Goal: Task Accomplishment & Management: Manage account settings

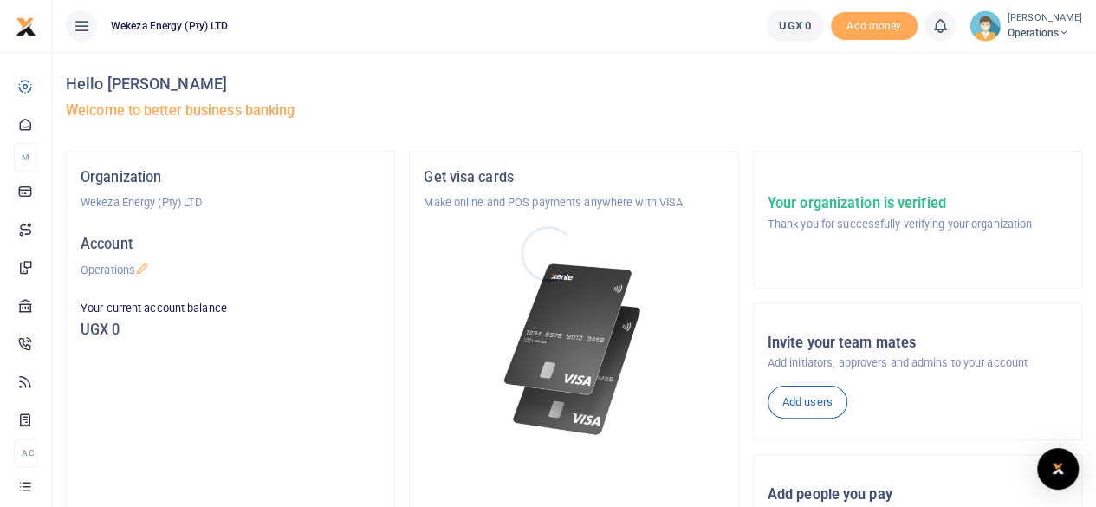
click at [1035, 33] on div at bounding box center [548, 253] width 1096 height 507
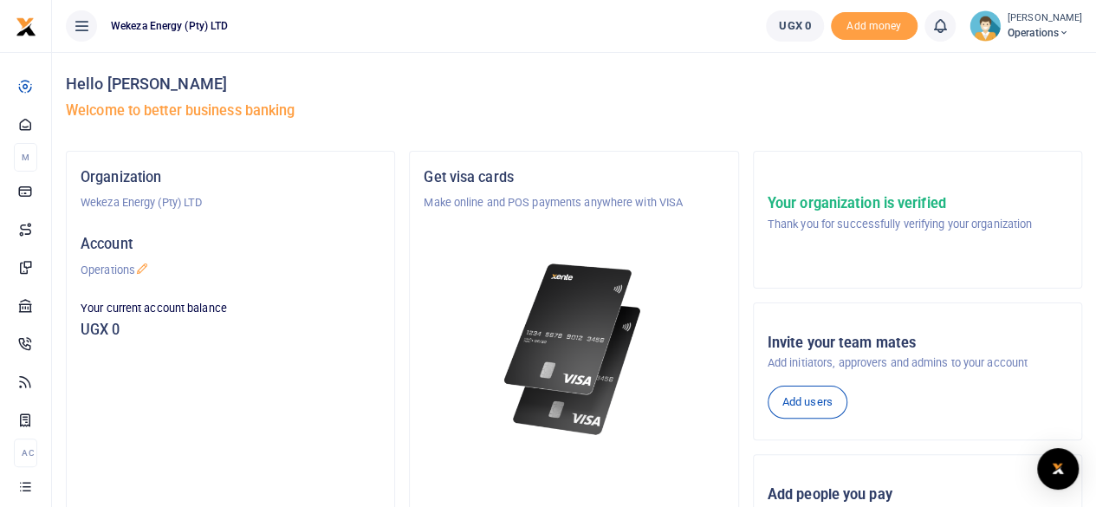
click at [1033, 34] on span "Operations" at bounding box center [1045, 33] width 75 height 16
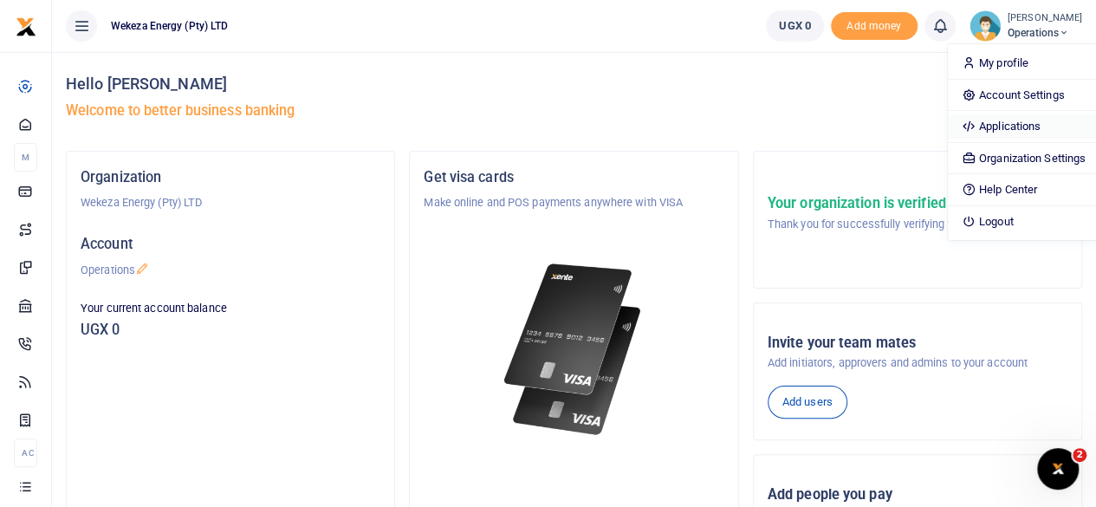
click at [985, 133] on link "Applications" at bounding box center [1024, 126] width 152 height 24
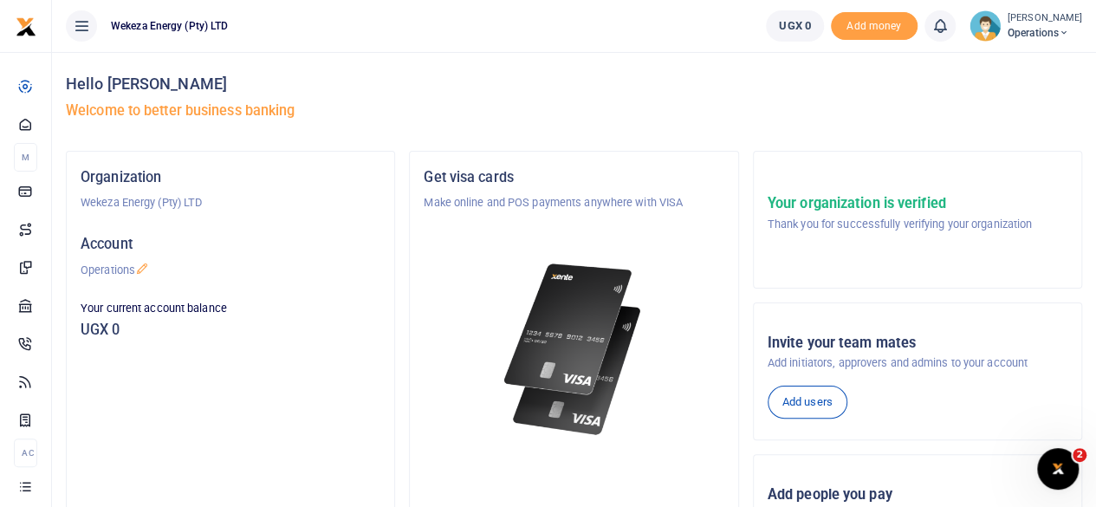
click at [1022, 36] on span "Operations" at bounding box center [1045, 33] width 75 height 16
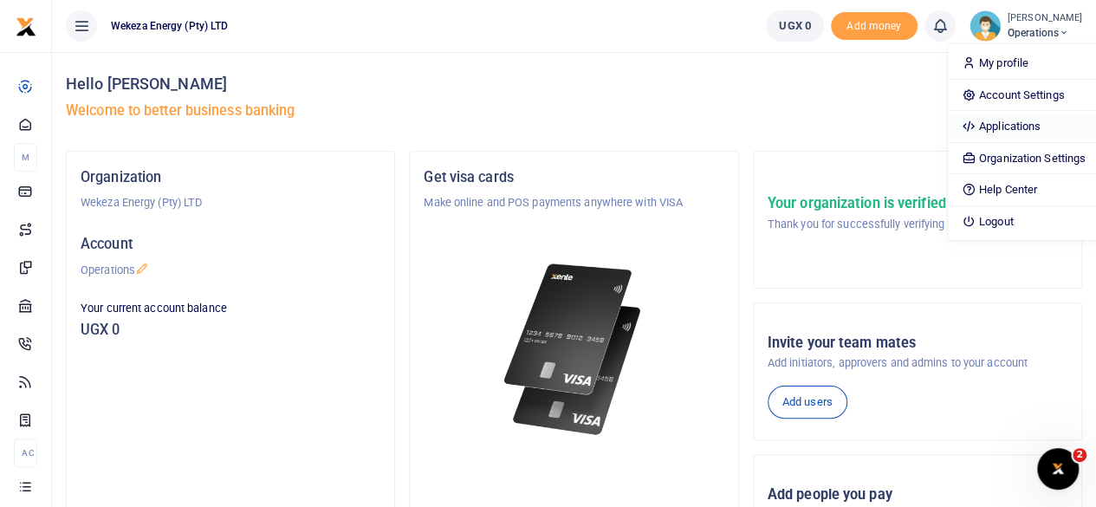
click at [981, 120] on link "Applications" at bounding box center [1024, 126] width 152 height 24
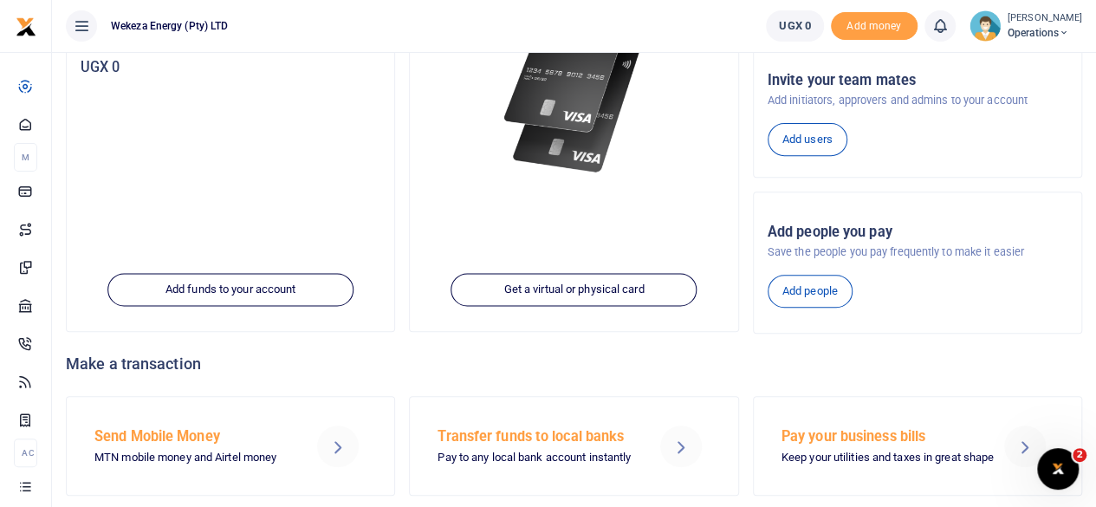
scroll to position [265, 0]
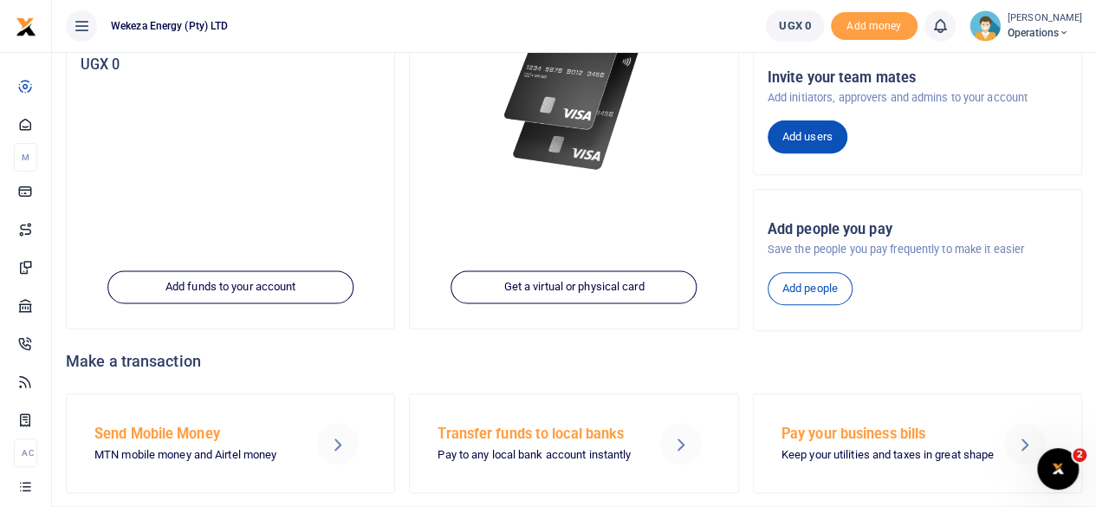
click at [809, 143] on link "Add users" at bounding box center [808, 136] width 80 height 33
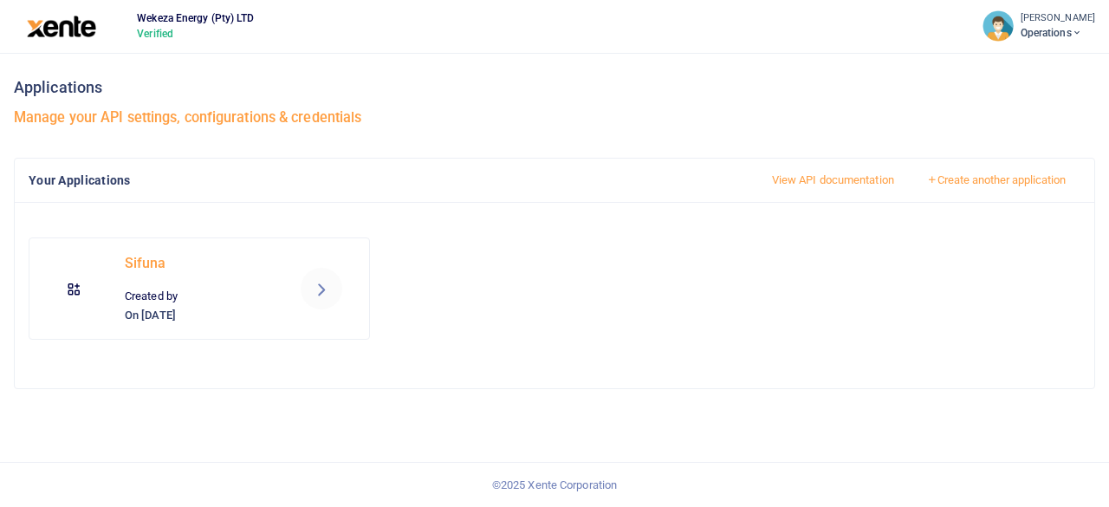
click at [320, 289] on icon at bounding box center [321, 288] width 21 height 21
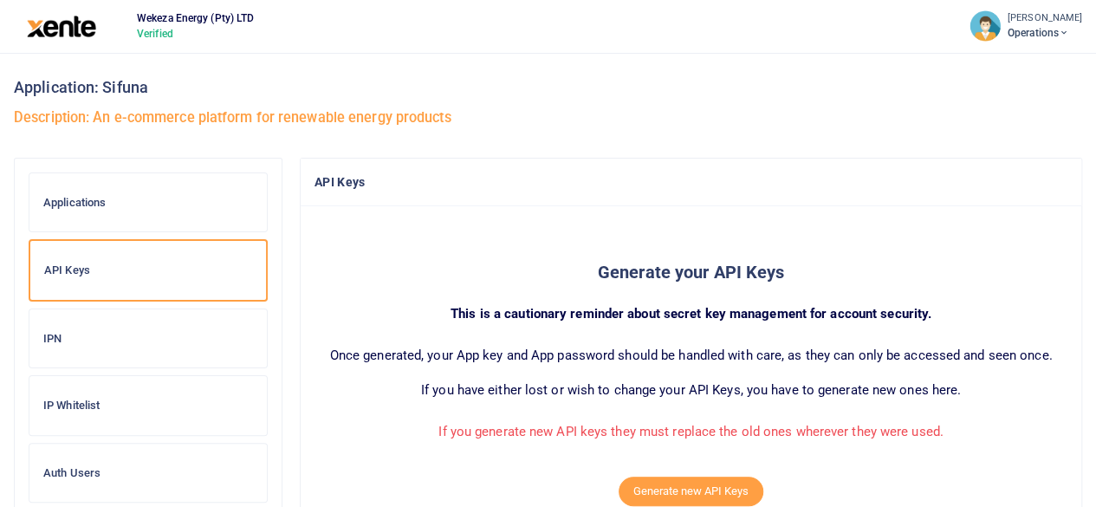
click at [58, 344] on div "IPN" at bounding box center [147, 338] width 237 height 59
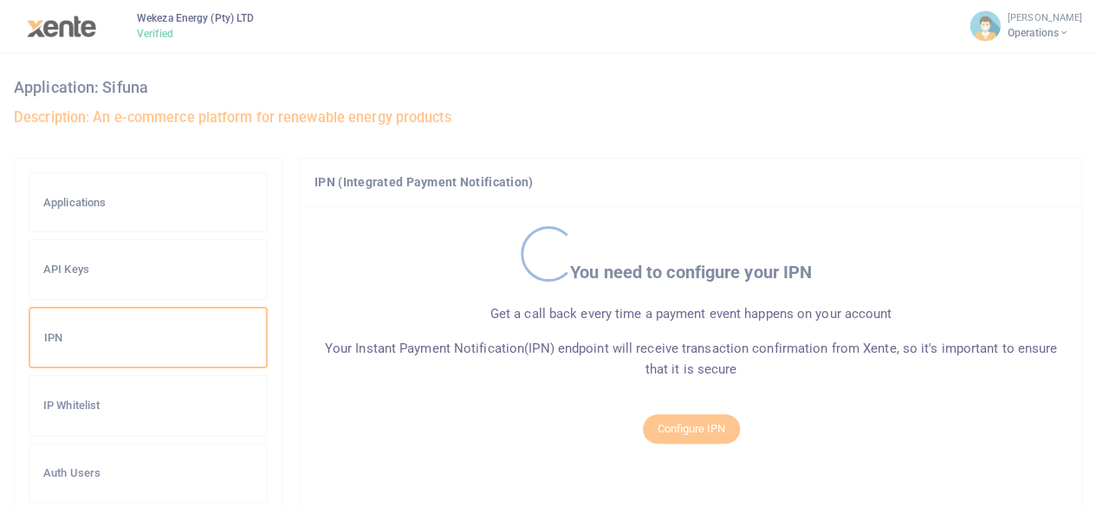
click at [730, 422] on div at bounding box center [548, 253] width 1096 height 507
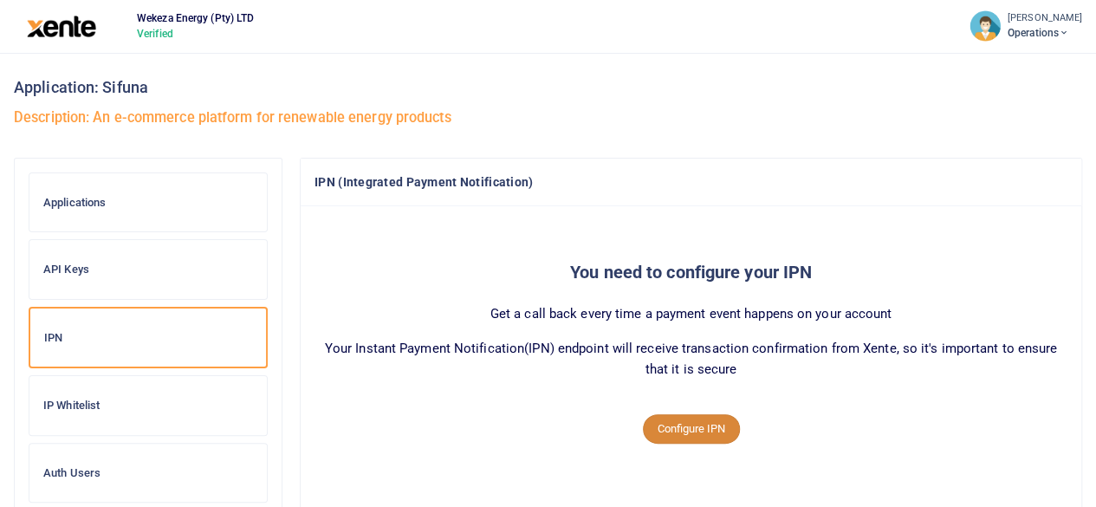
click at [679, 429] on button "Configure IPN" at bounding box center [691, 428] width 97 height 29
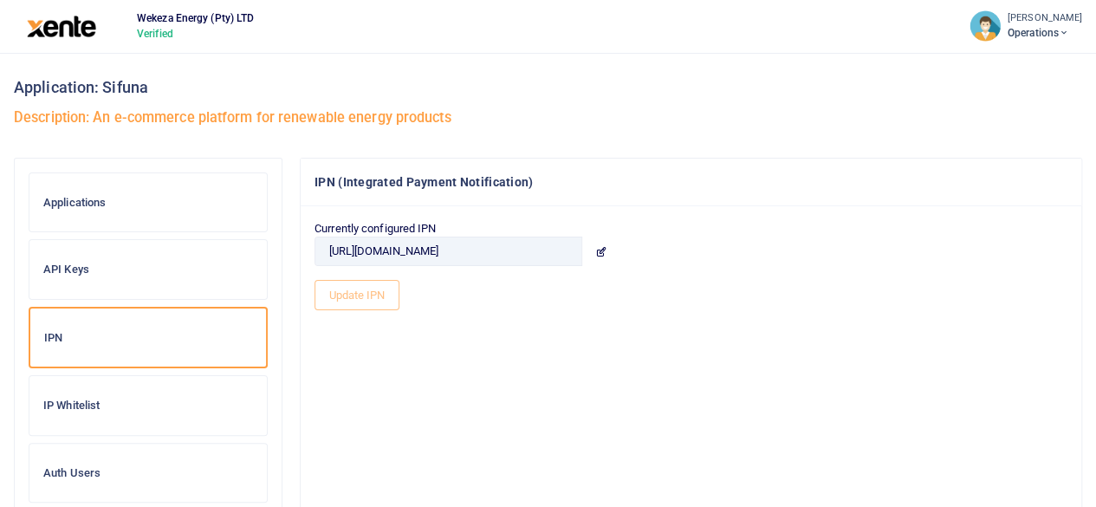
click at [87, 399] on h6 "IP Whitelist" at bounding box center [148, 406] width 210 height 14
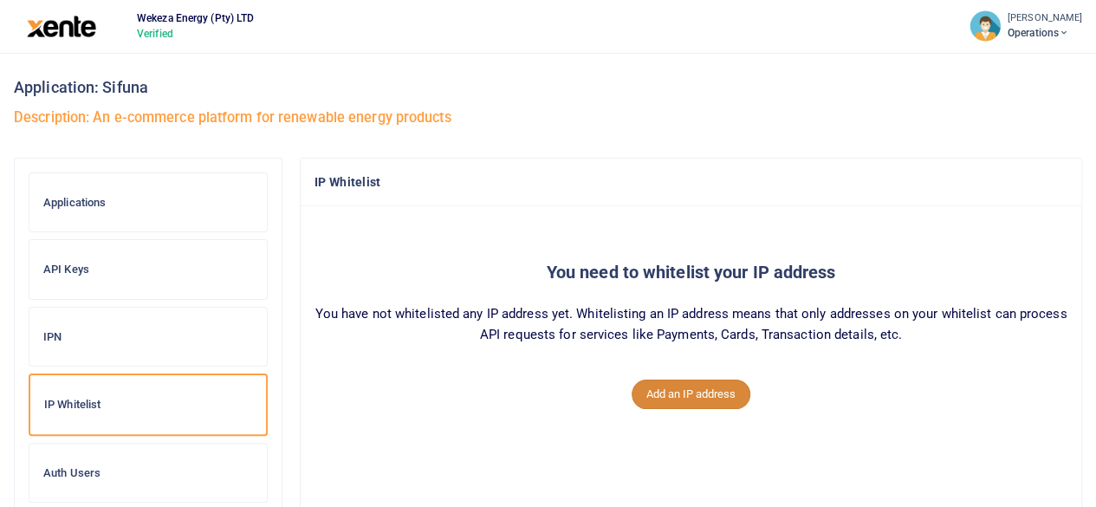
click at [697, 389] on button "Add an IP address" at bounding box center [691, 393] width 119 height 29
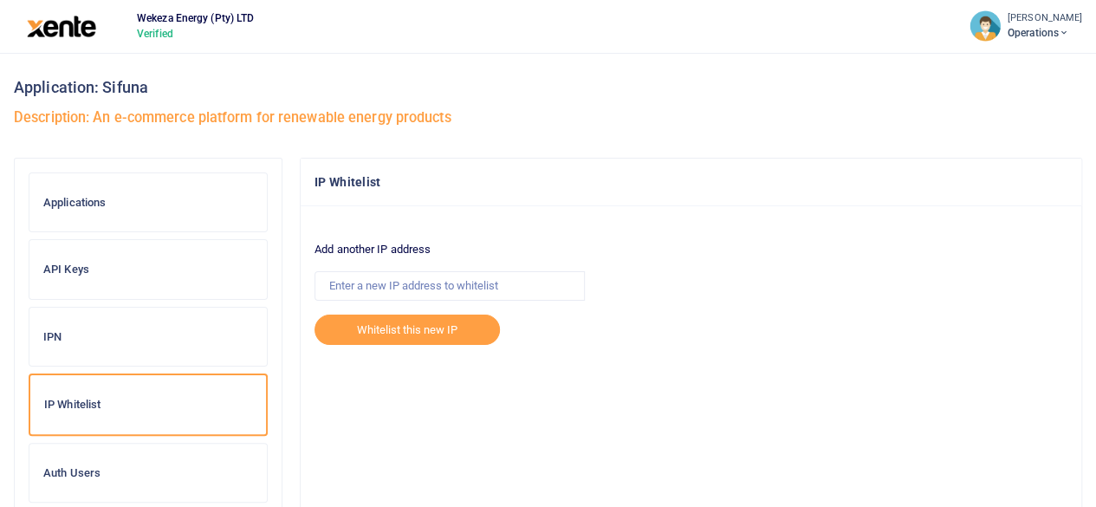
click at [66, 340] on h6 "IPN" at bounding box center [148, 337] width 210 height 14
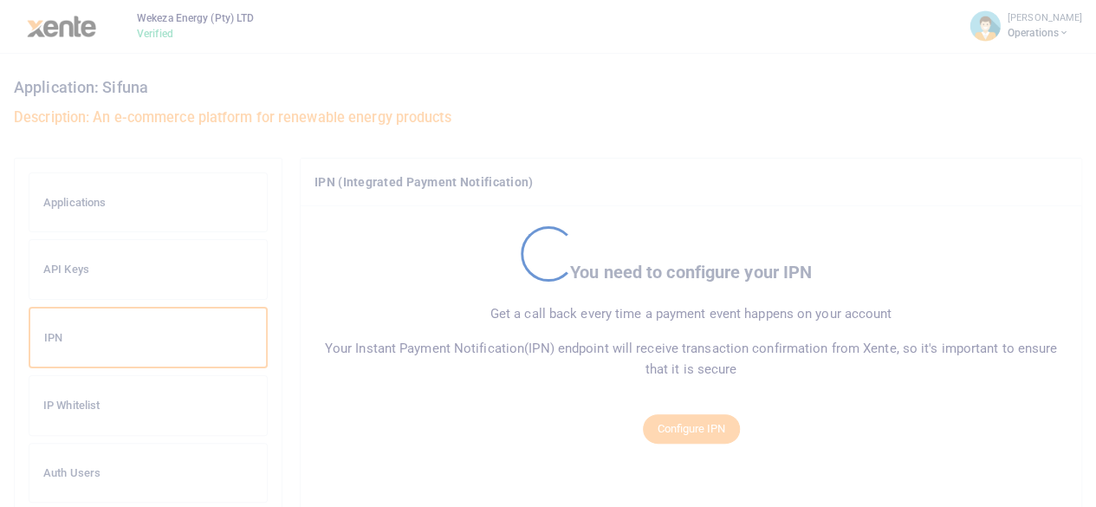
click at [81, 409] on div at bounding box center [548, 253] width 1096 height 507
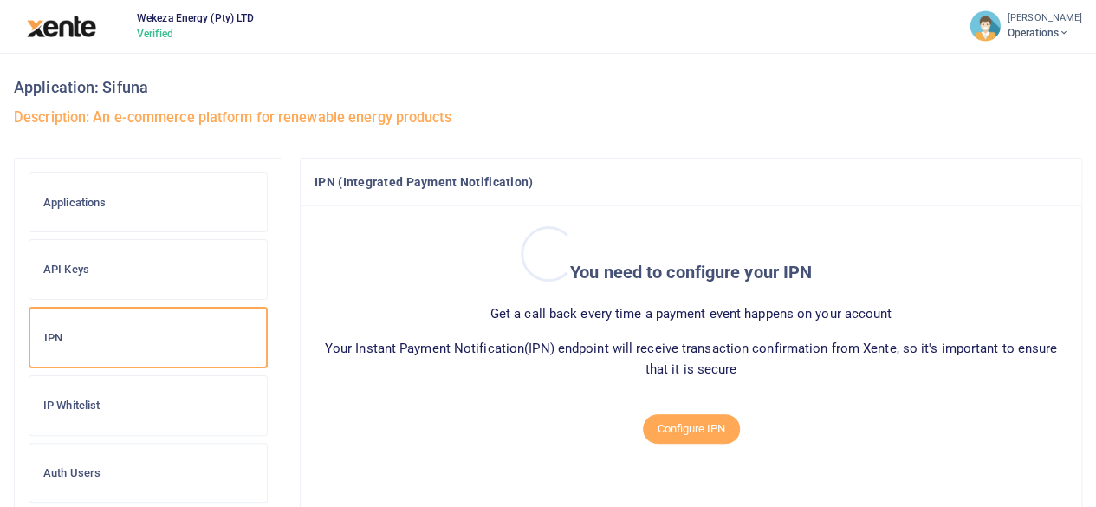
click at [69, 404] on div at bounding box center [548, 253] width 1096 height 507
click at [71, 408] on h6 "IP Whitelist" at bounding box center [148, 406] width 210 height 14
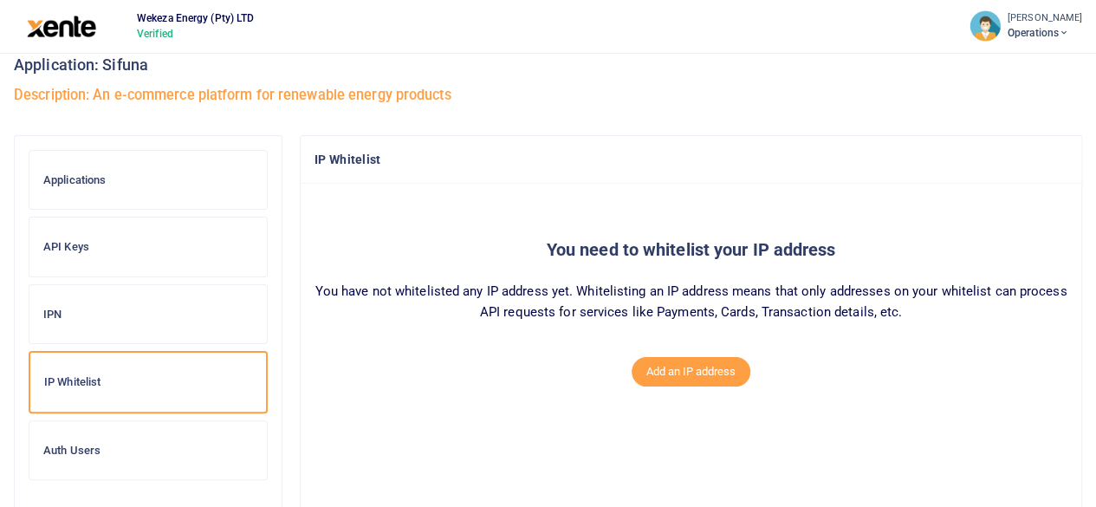
scroll to position [25, 0]
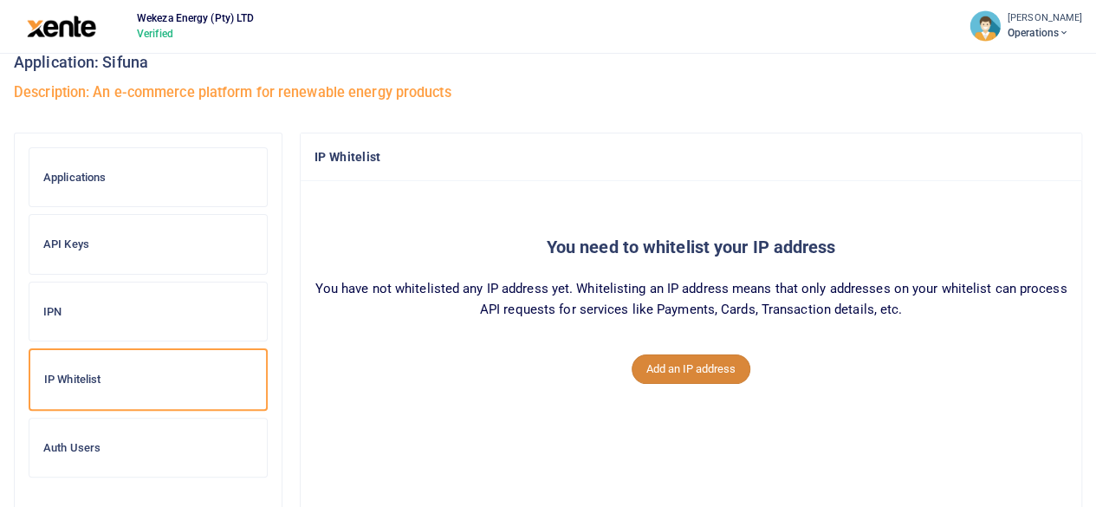
click at [692, 377] on button "Add an IP address" at bounding box center [691, 368] width 119 height 29
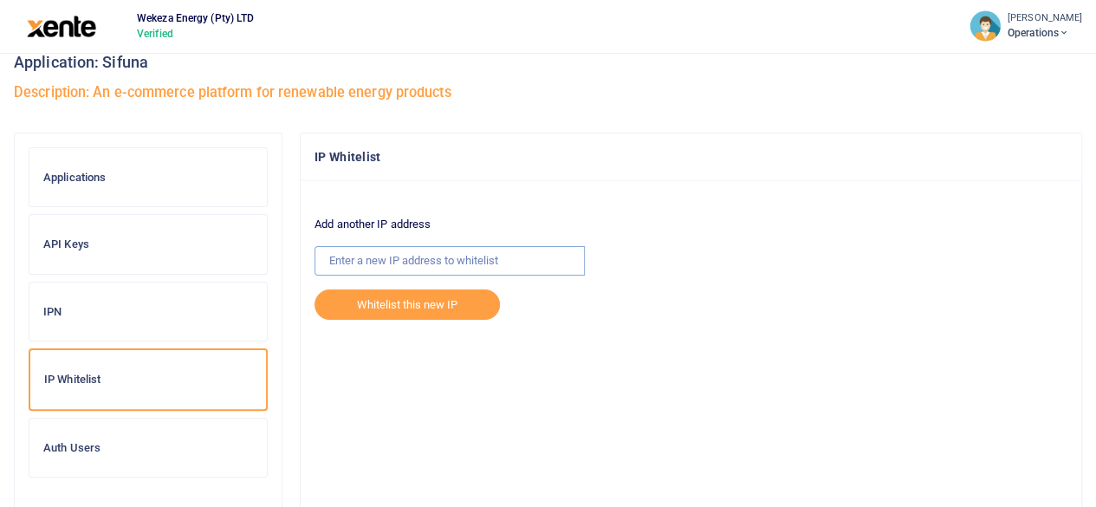
click at [414, 264] on input "text" at bounding box center [450, 260] width 270 height 29
paste input "[TECHNICAL_ID]"
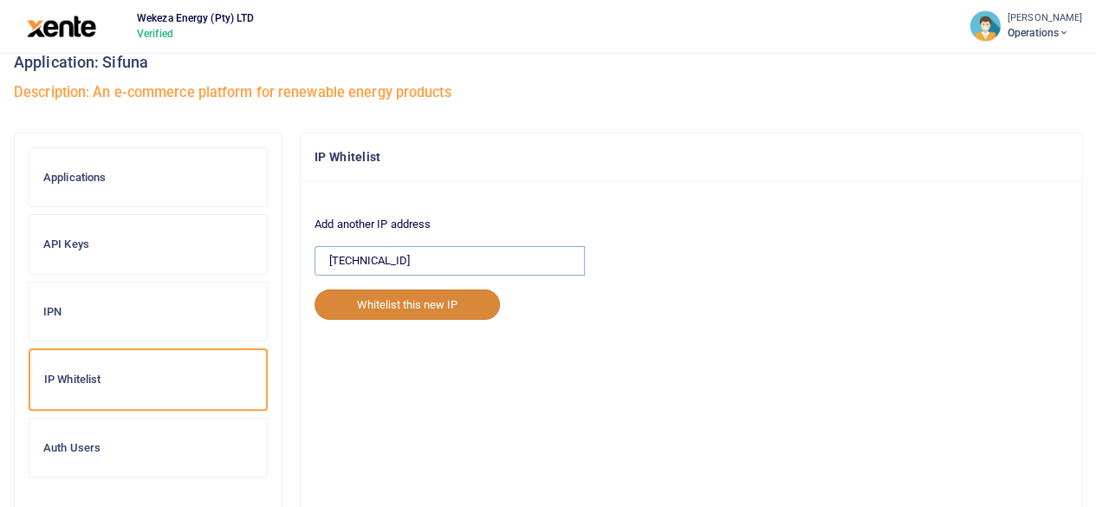
type input "[TECHNICAL_ID]"
click at [435, 307] on button "Whitelist this new IP" at bounding box center [407, 303] width 185 height 29
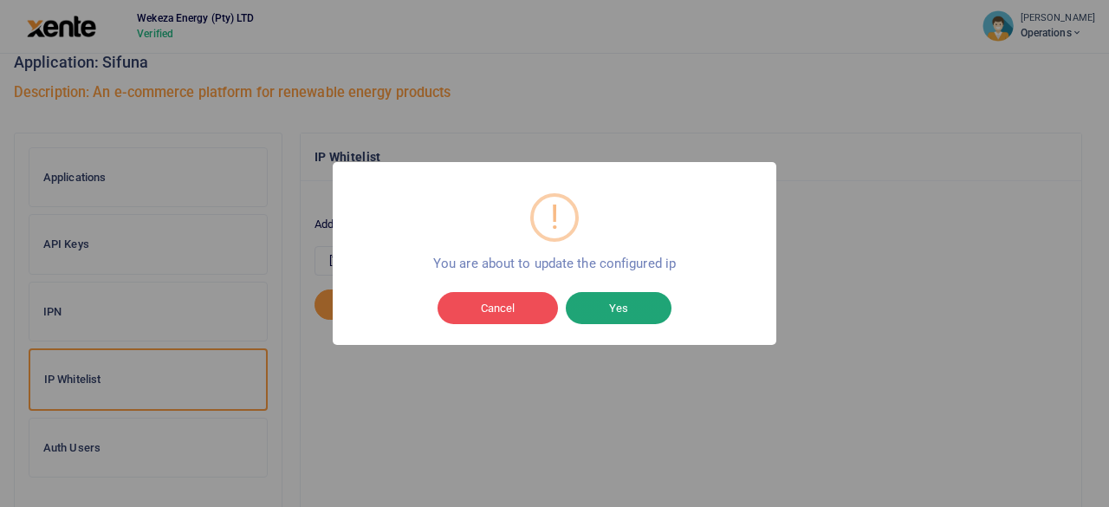
click at [626, 311] on button "Yes" at bounding box center [619, 308] width 106 height 33
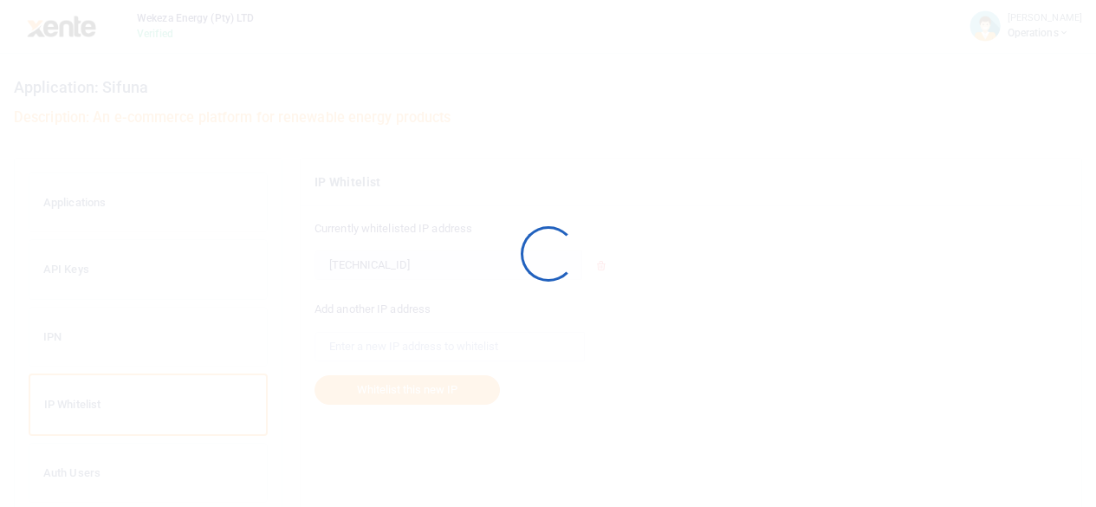
scroll to position [25, 0]
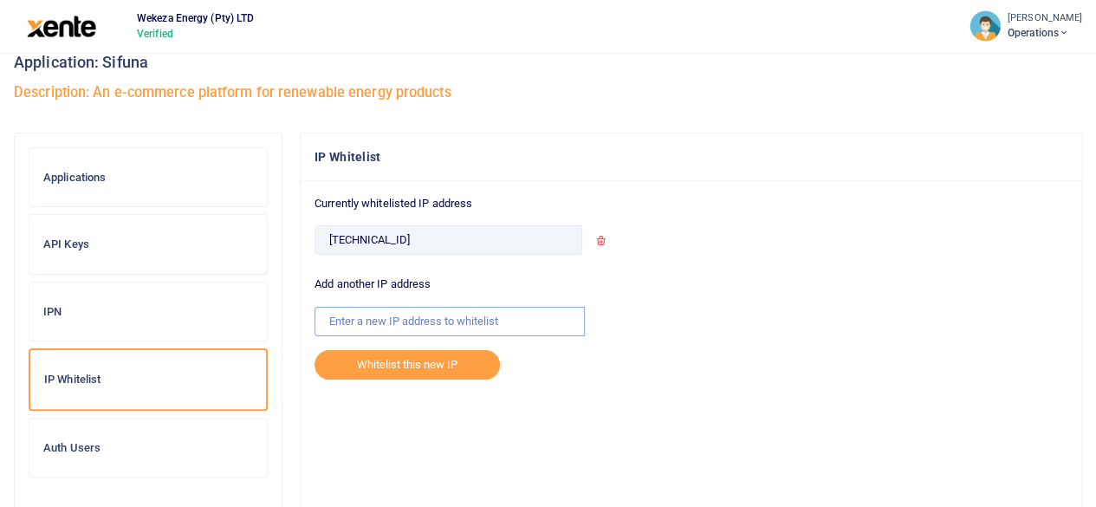
click at [414, 321] on input "text" at bounding box center [450, 321] width 270 height 29
paste input "[TECHNICAL_ID]"
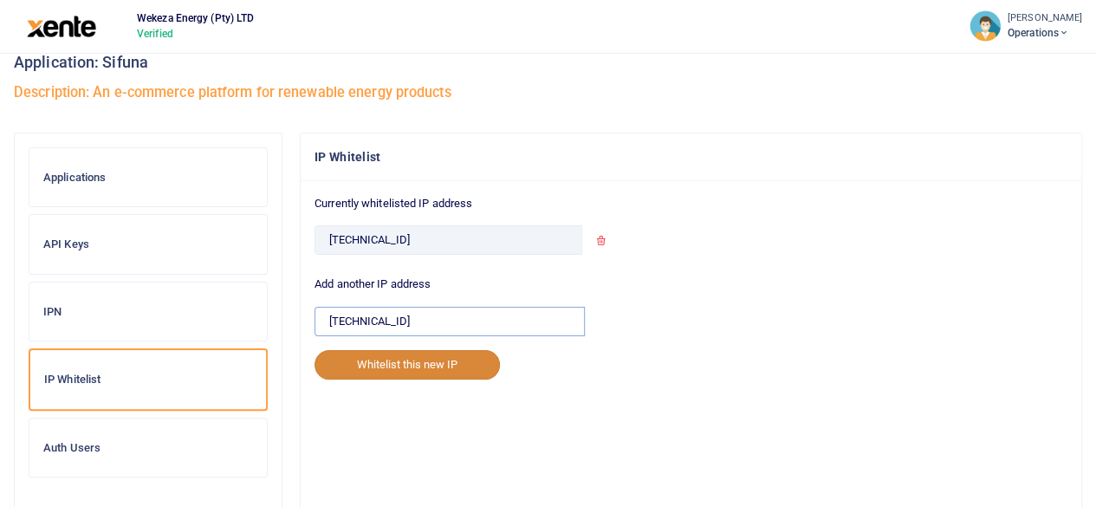
type input "[TECHNICAL_ID]"
click at [426, 367] on button "Whitelist this new IP" at bounding box center [407, 364] width 185 height 29
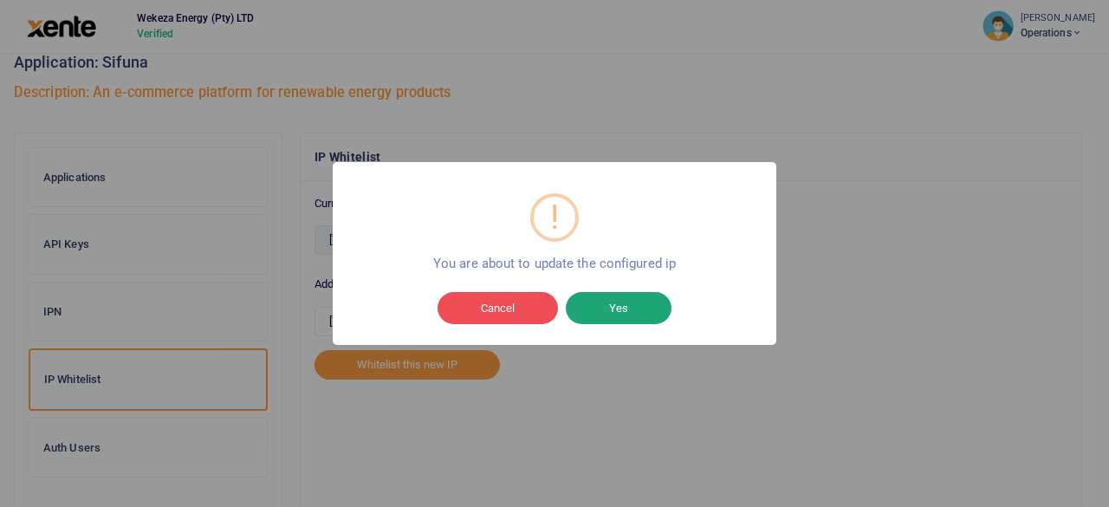
click at [622, 299] on button "Yes" at bounding box center [619, 308] width 106 height 33
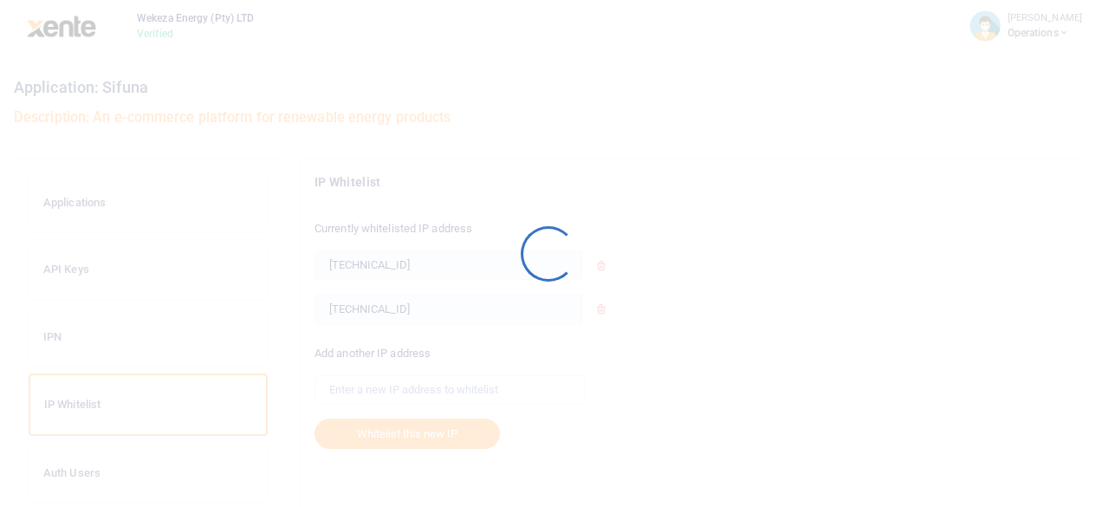
scroll to position [25, 0]
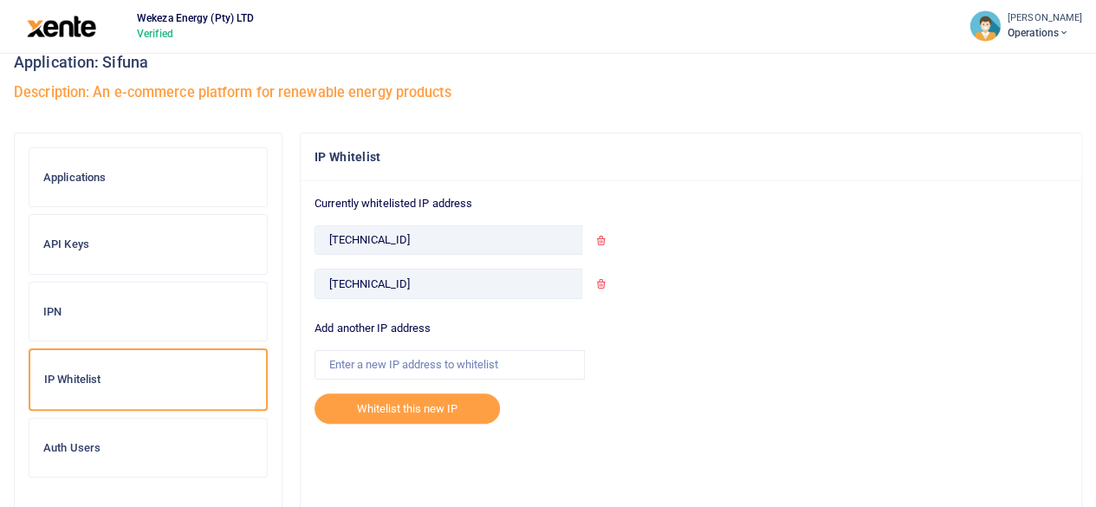
click at [600, 280] on icon at bounding box center [600, 283] width 11 height 11
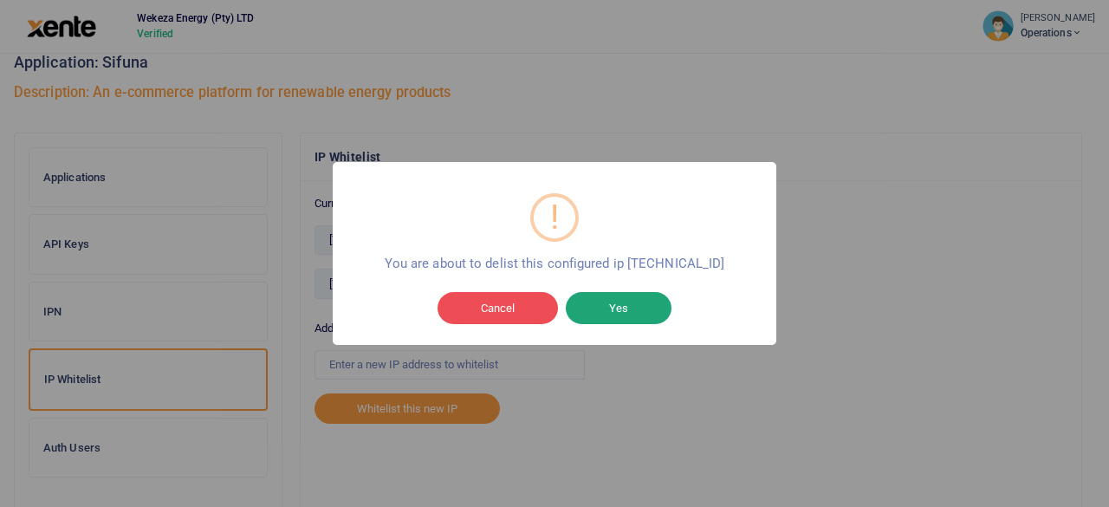
click at [613, 306] on button "Yes" at bounding box center [619, 308] width 106 height 33
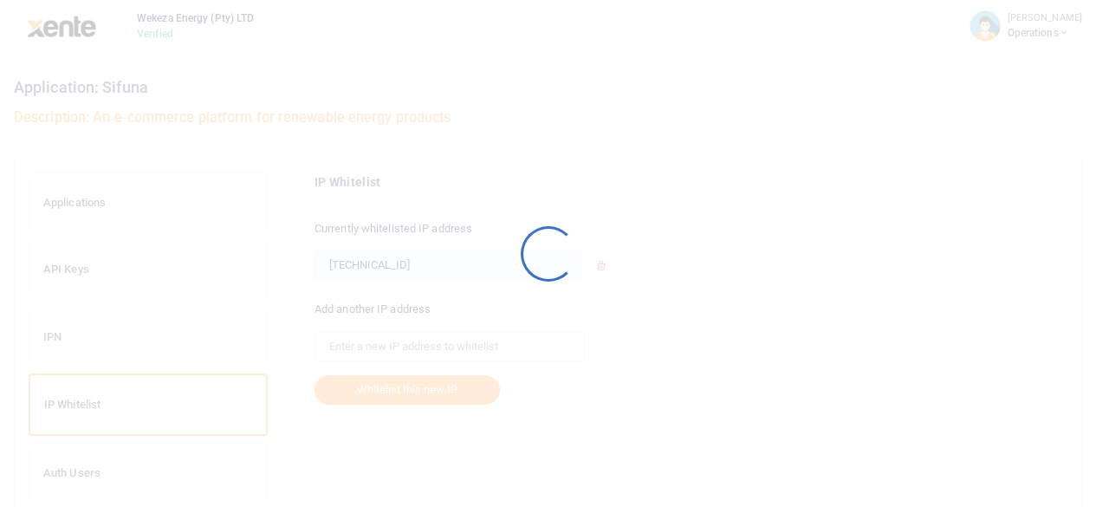
scroll to position [25, 0]
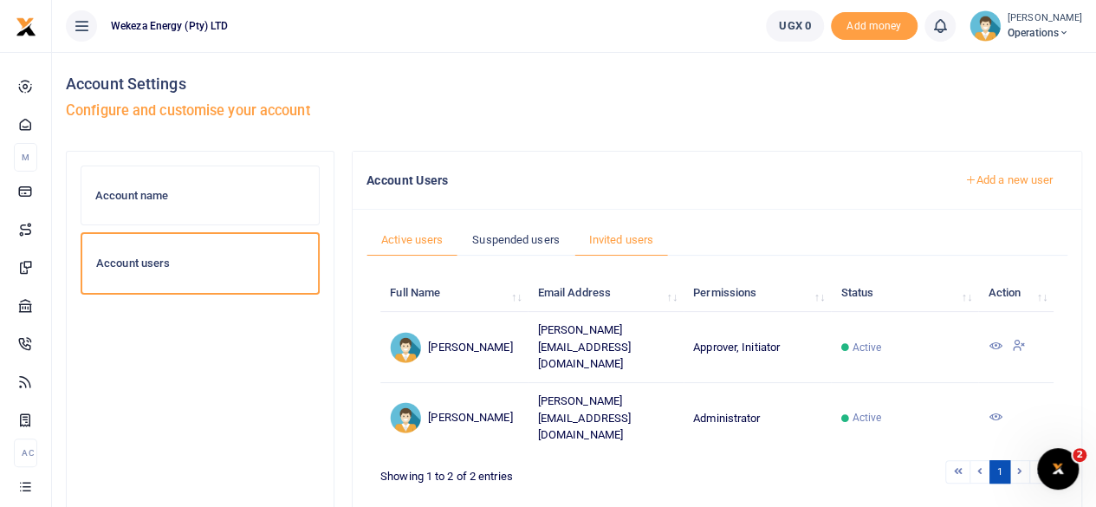
click at [594, 233] on link "Invited users" at bounding box center [621, 240] width 94 height 33
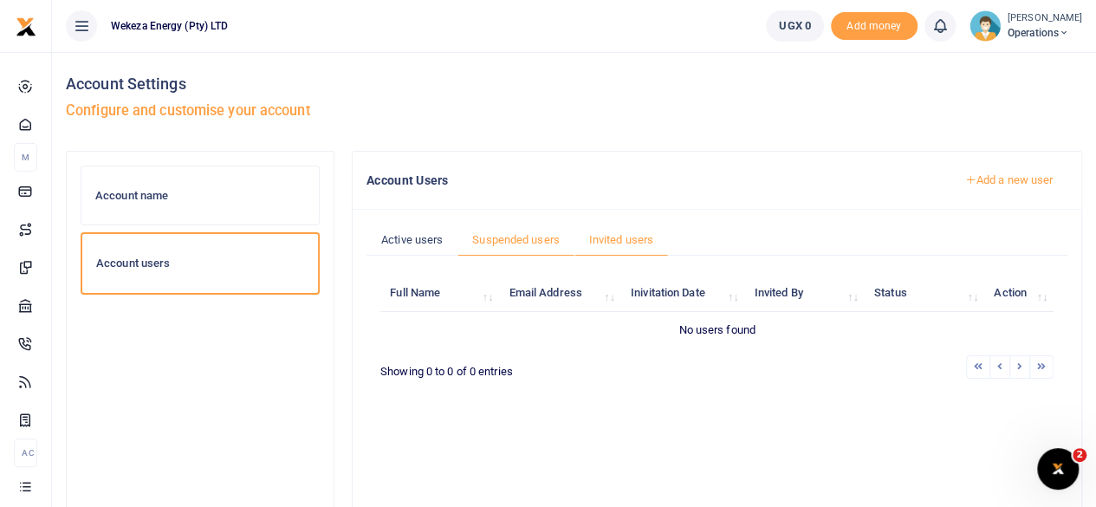
click at [503, 232] on link "Suspended users" at bounding box center [515, 240] width 117 height 33
click at [632, 243] on link "Invited users" at bounding box center [621, 240] width 94 height 33
click at [406, 233] on link "Active users" at bounding box center [412, 240] width 91 height 33
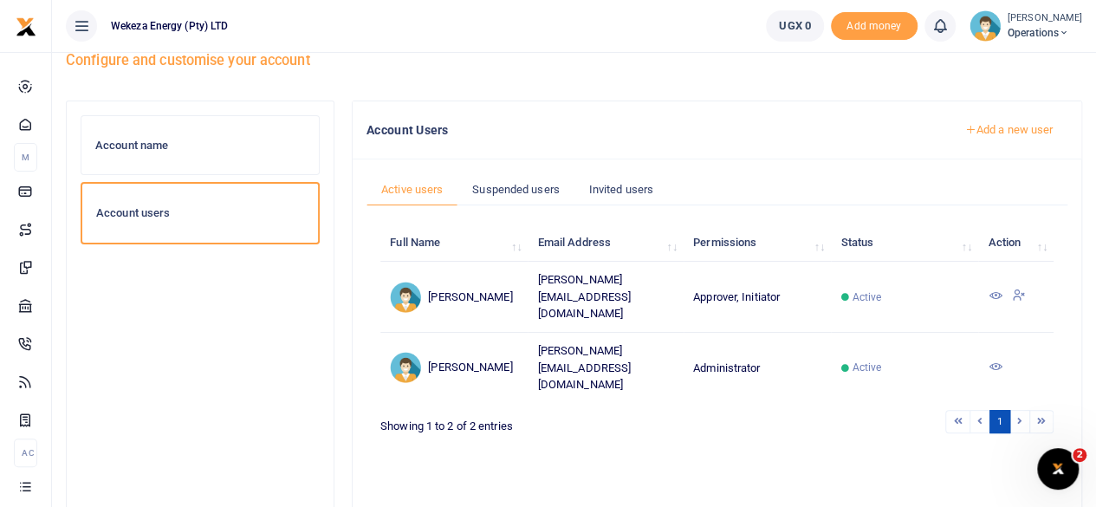
scroll to position [53, 0]
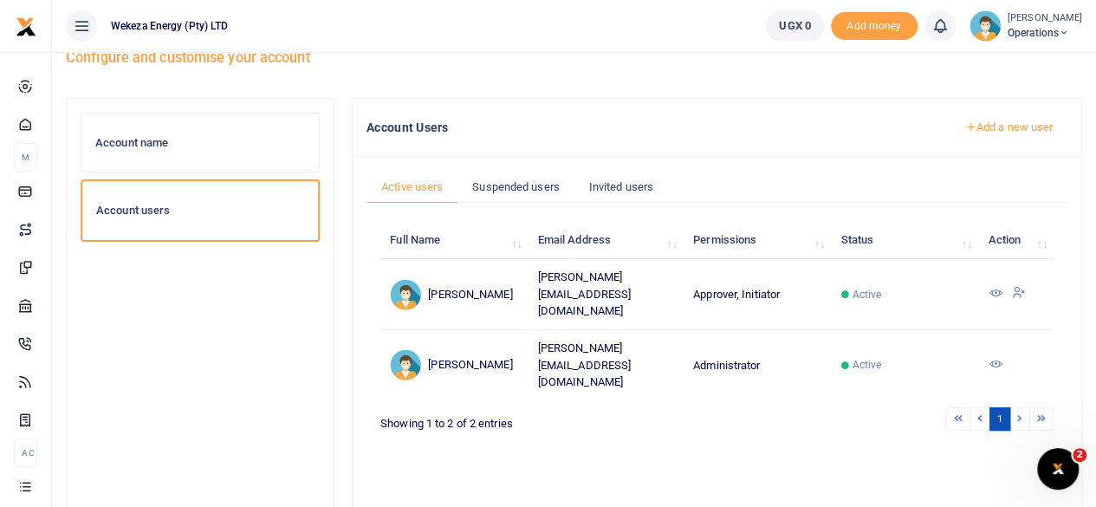
click at [998, 286] on icon at bounding box center [995, 293] width 14 height 14
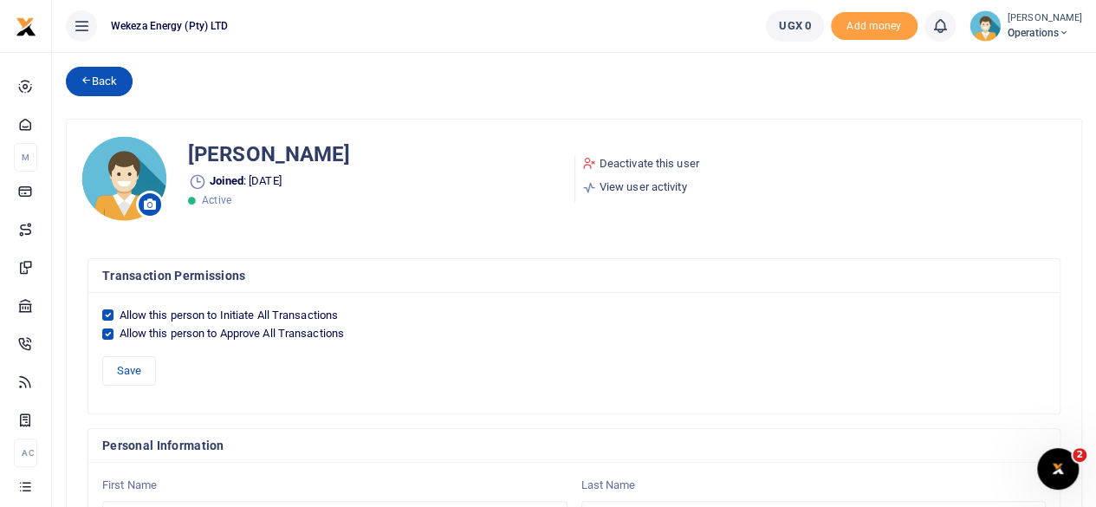
click at [91, 75] on icon at bounding box center [86, 80] width 11 height 12
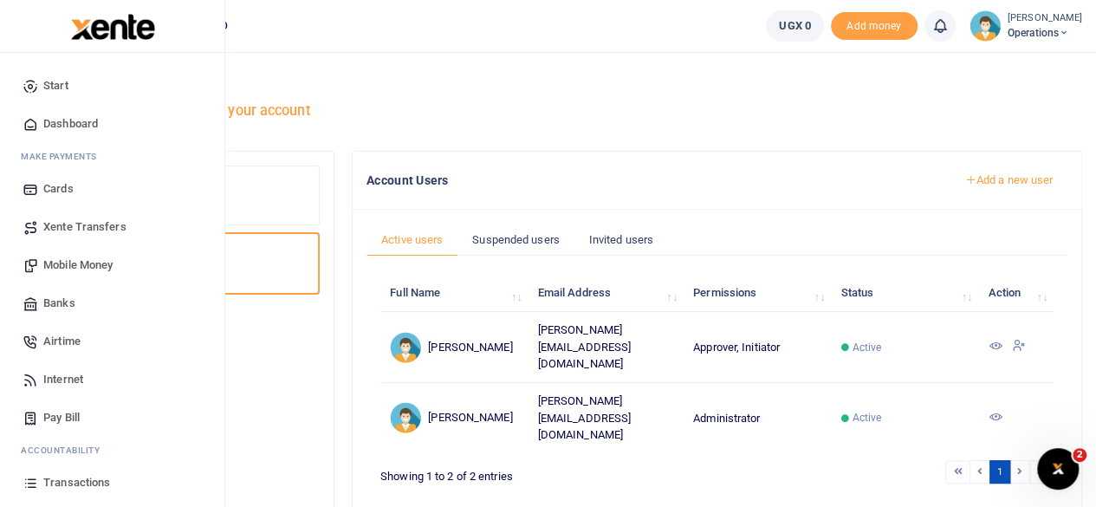
click at [62, 77] on span "Start" at bounding box center [55, 85] width 25 height 17
